Goal: Information Seeking & Learning: Learn about a topic

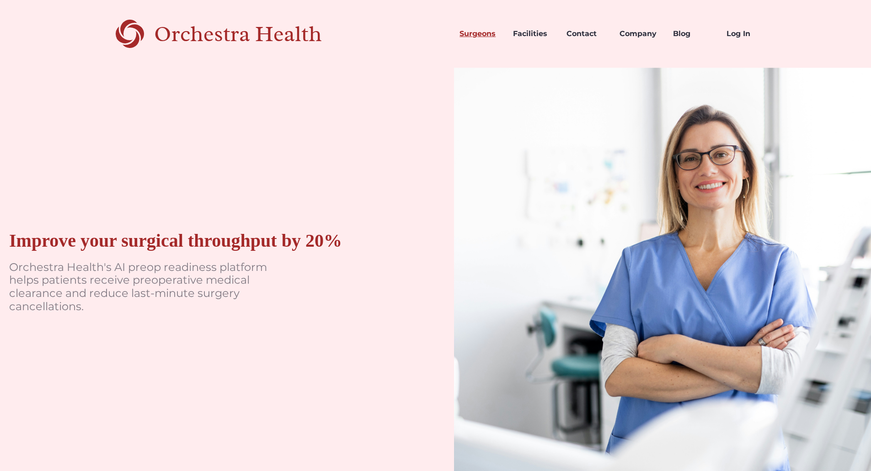
click at [498, 33] on link "Surgeons" at bounding box center [478, 33] width 53 height 31
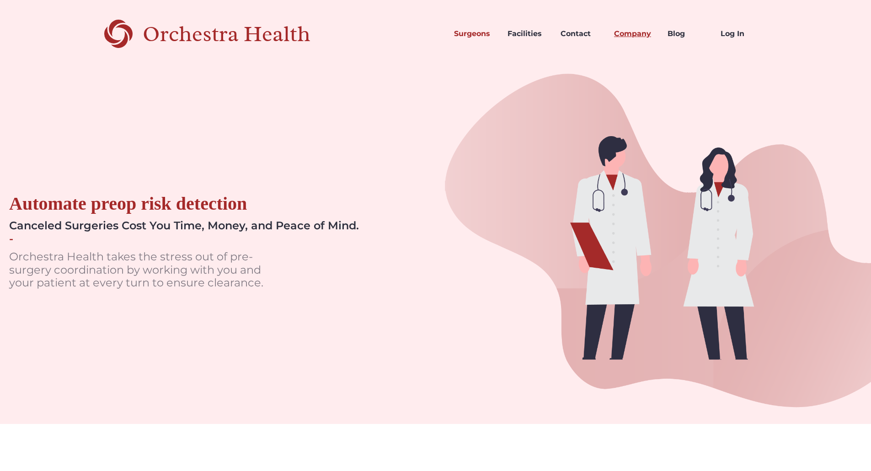
click at [647, 34] on link "Company" at bounding box center [633, 33] width 53 height 31
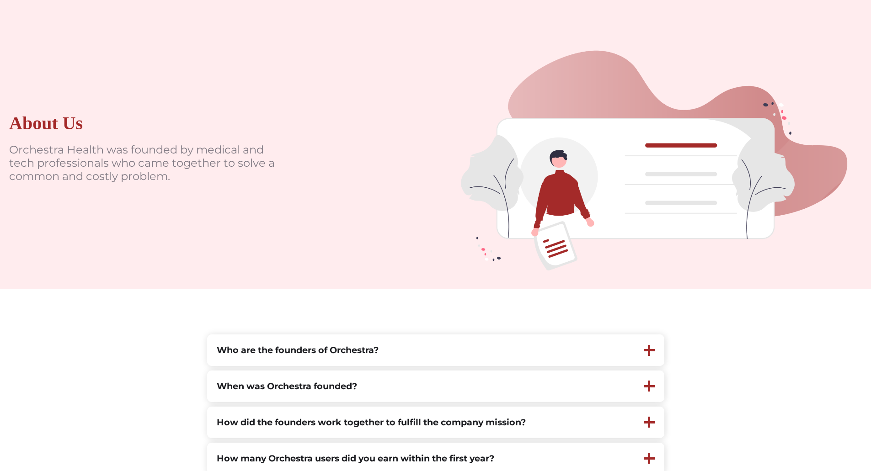
scroll to position [232, 0]
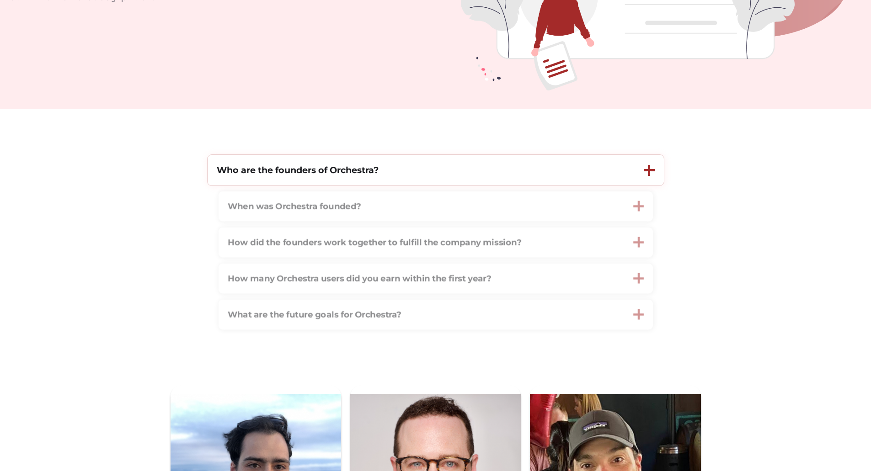
click at [490, 181] on div "Who are the founders of Orchestra?" at bounding box center [421, 170] width 427 height 31
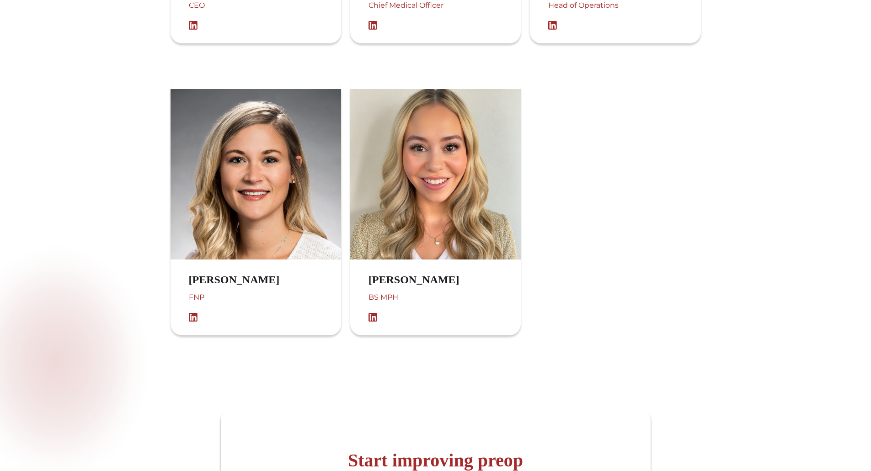
scroll to position [920, 0]
